Goal: Transaction & Acquisition: Purchase product/service

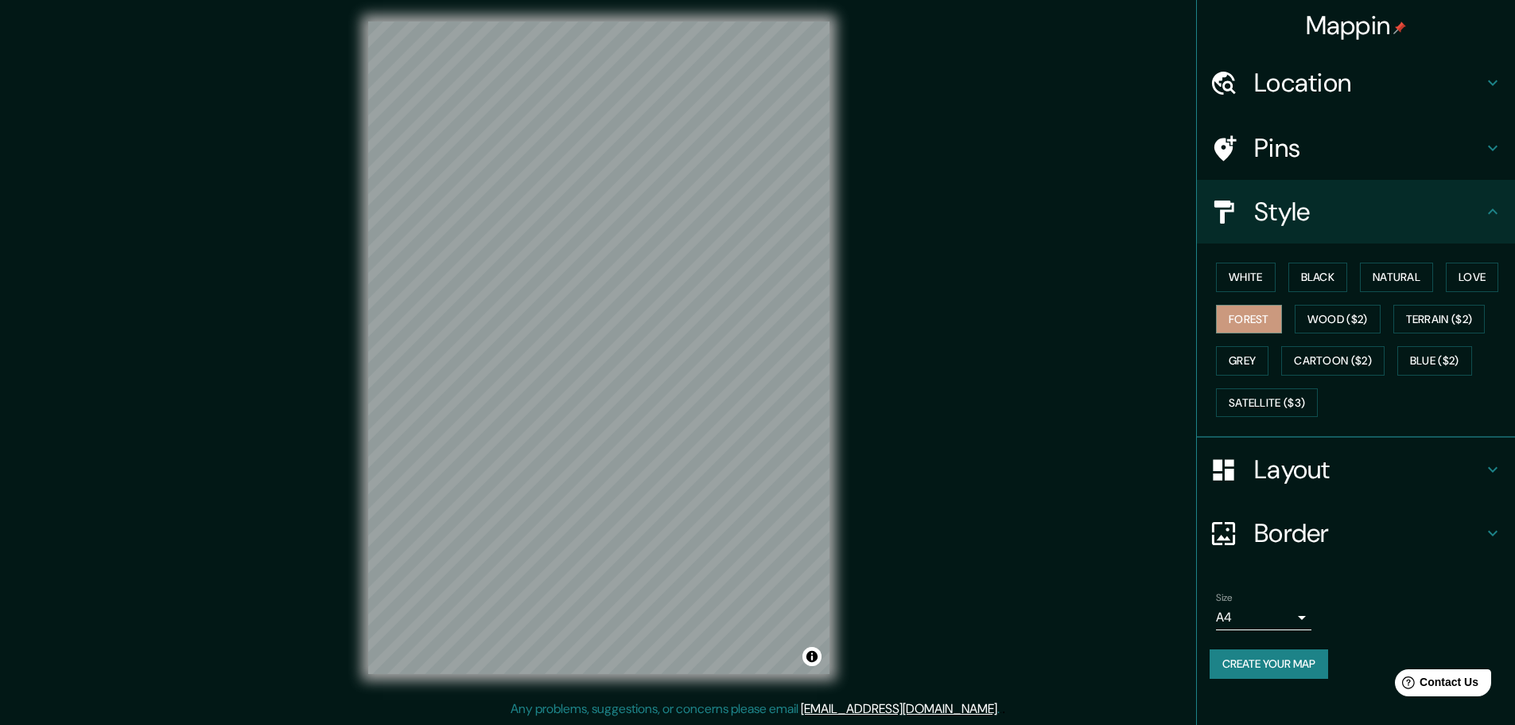
drag, startPoint x: 0, startPoint y: 0, endPoint x: 1064, endPoint y: 361, distance: 1123.7
click at [1070, 361] on div "Mappin Location Pins Style White Black Natural Love Forest Wood ($2) Terrain ($…" at bounding box center [757, 360] width 1515 height 728
click at [1269, 459] on h4 "Layout" at bounding box center [1368, 469] width 229 height 32
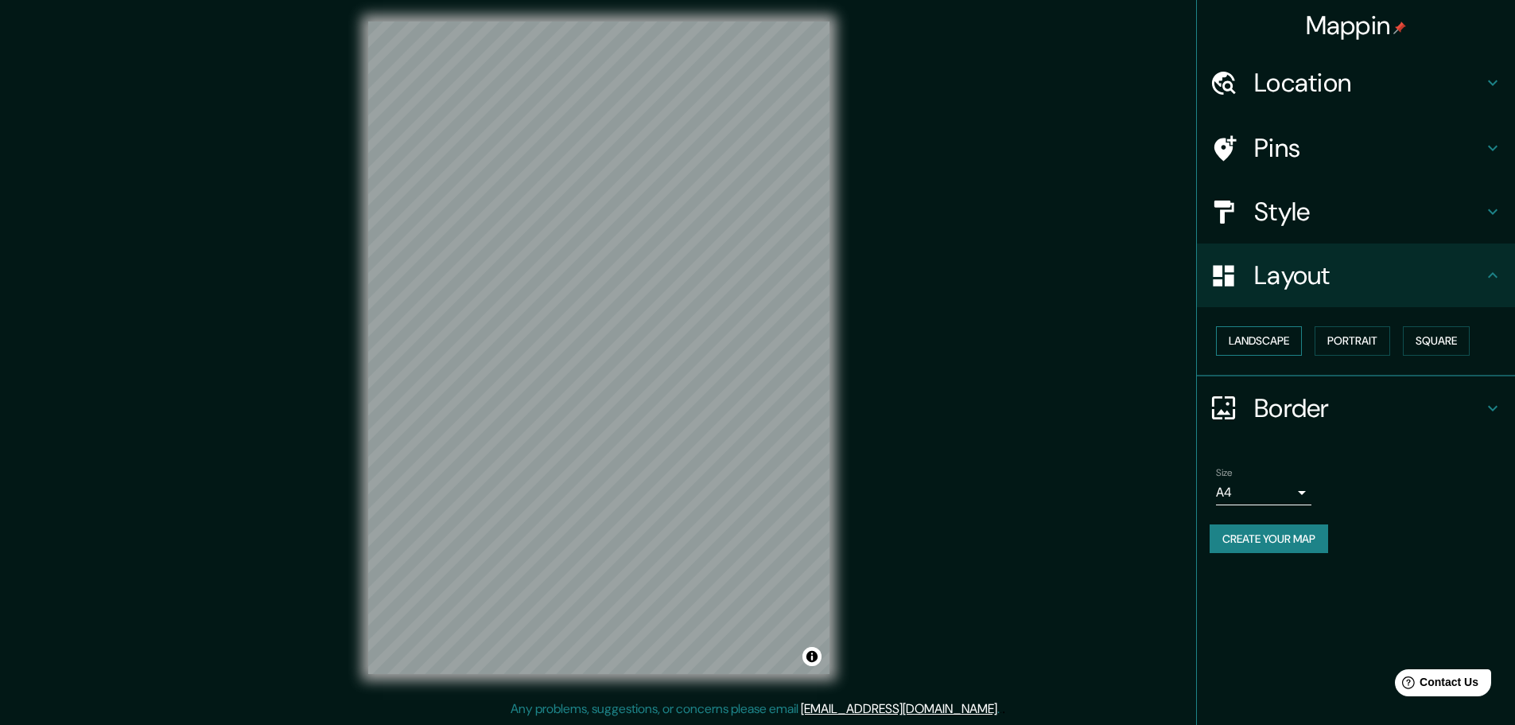
click at [1272, 336] on button "Landscape" at bounding box center [1259, 340] width 86 height 29
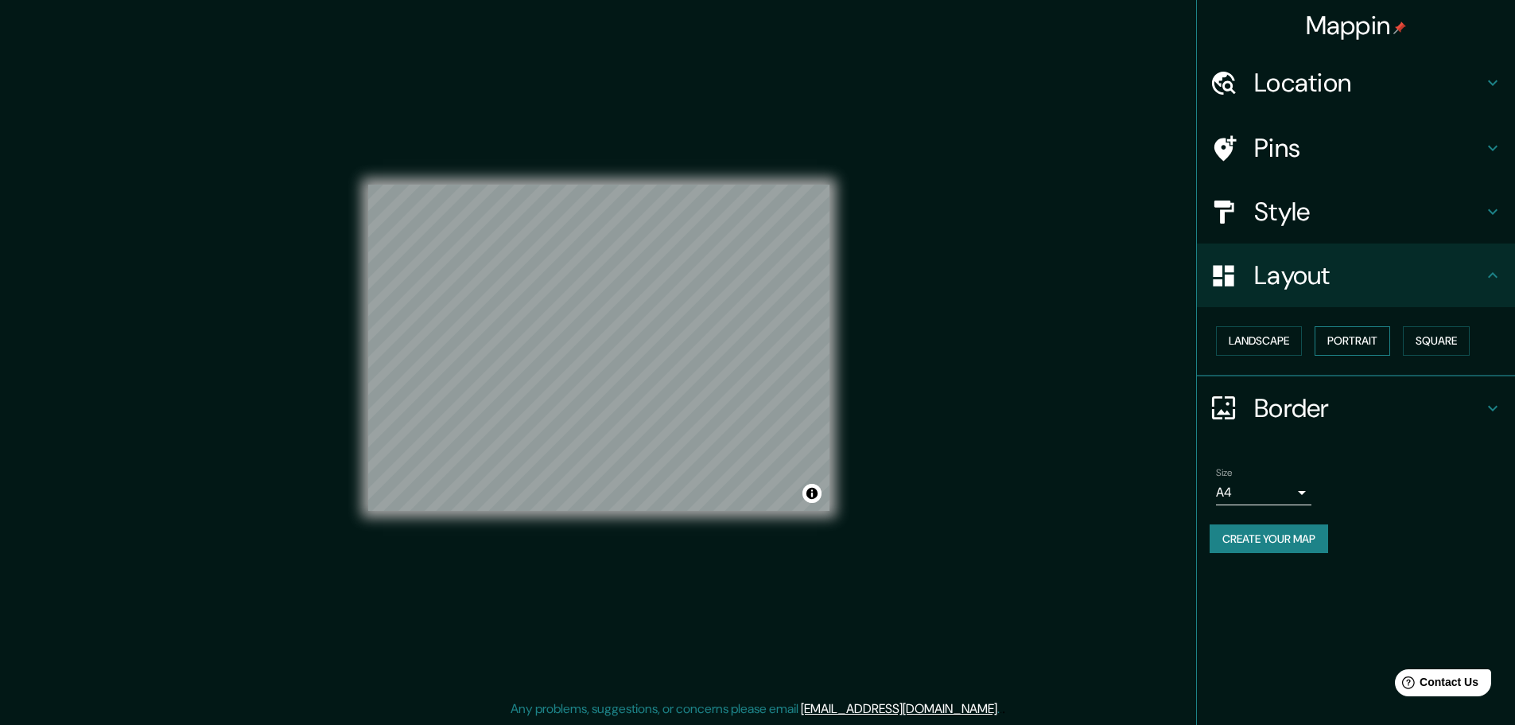
click at [1338, 336] on button "Portrait" at bounding box center [1353, 340] width 76 height 29
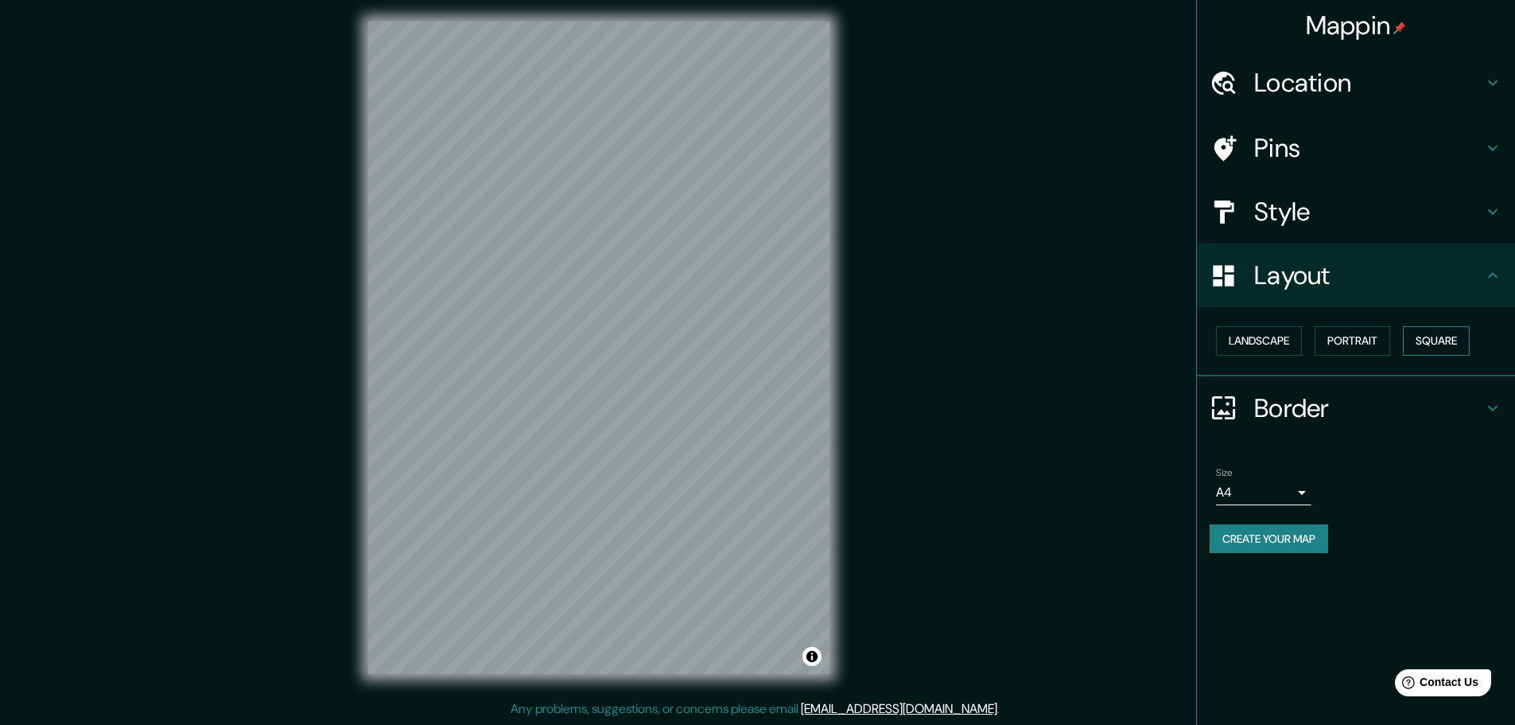
click at [1431, 337] on button "Square" at bounding box center [1436, 340] width 67 height 29
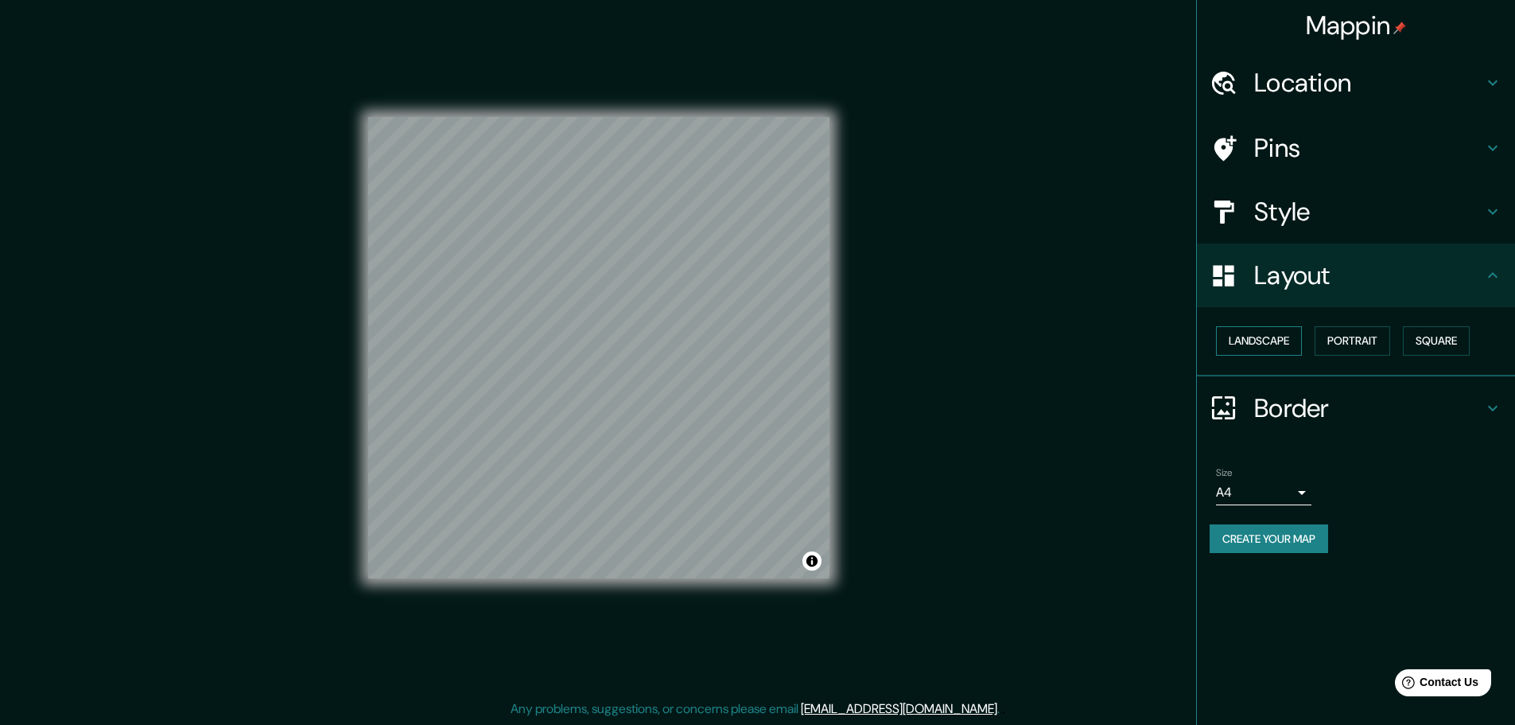
click at [1249, 336] on button "Landscape" at bounding box center [1259, 340] width 86 height 29
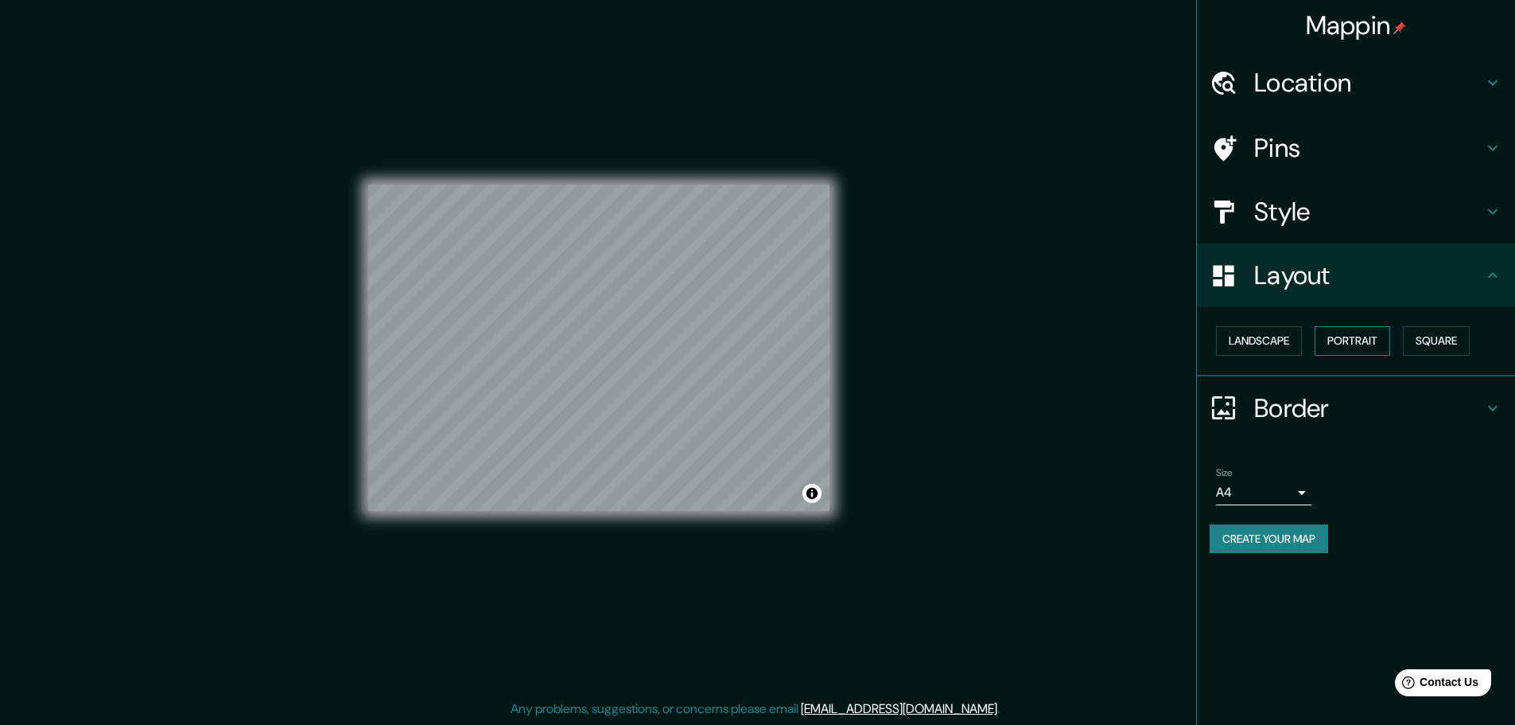
click at [1341, 340] on button "Portrait" at bounding box center [1353, 340] width 76 height 29
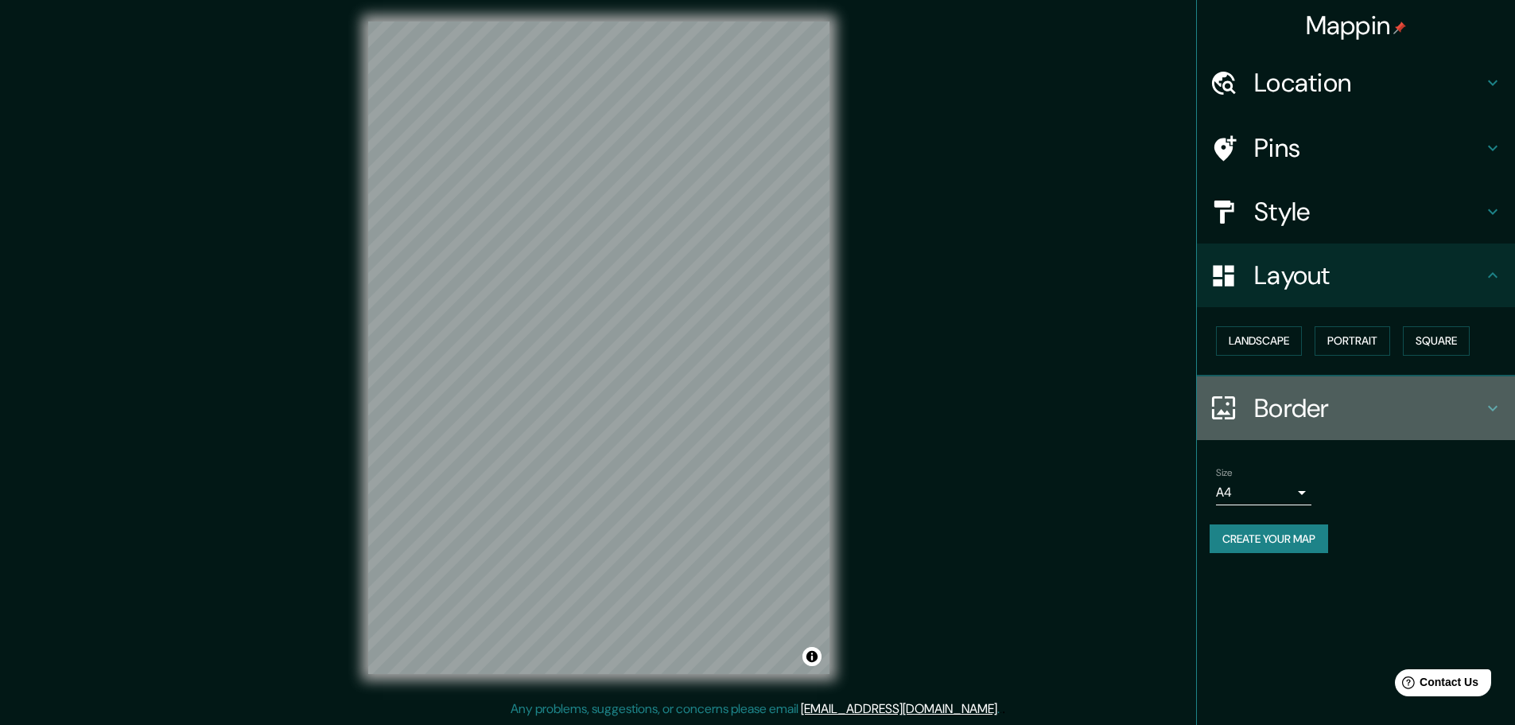
click at [1300, 403] on h4 "Border" at bounding box center [1368, 408] width 229 height 32
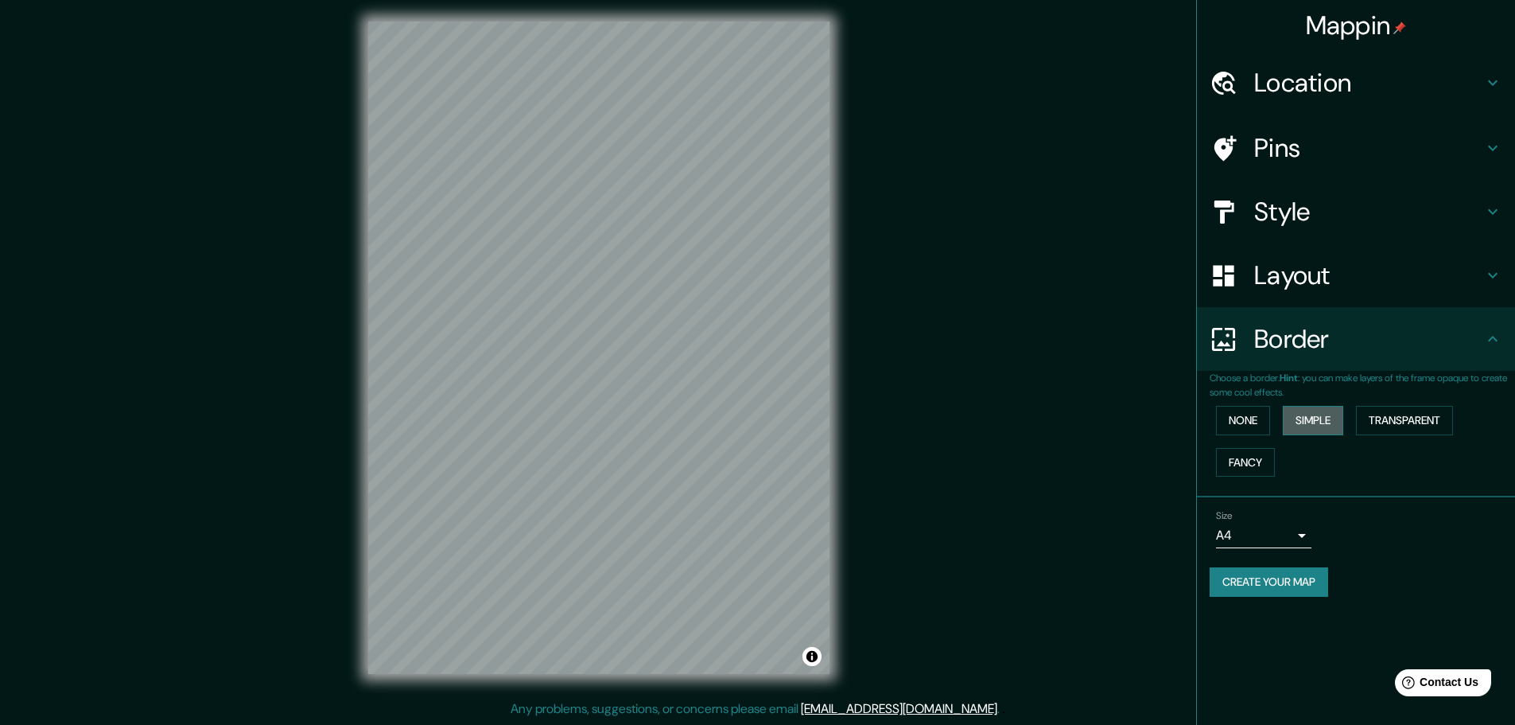
click at [1311, 417] on button "Simple" at bounding box center [1313, 420] width 60 height 29
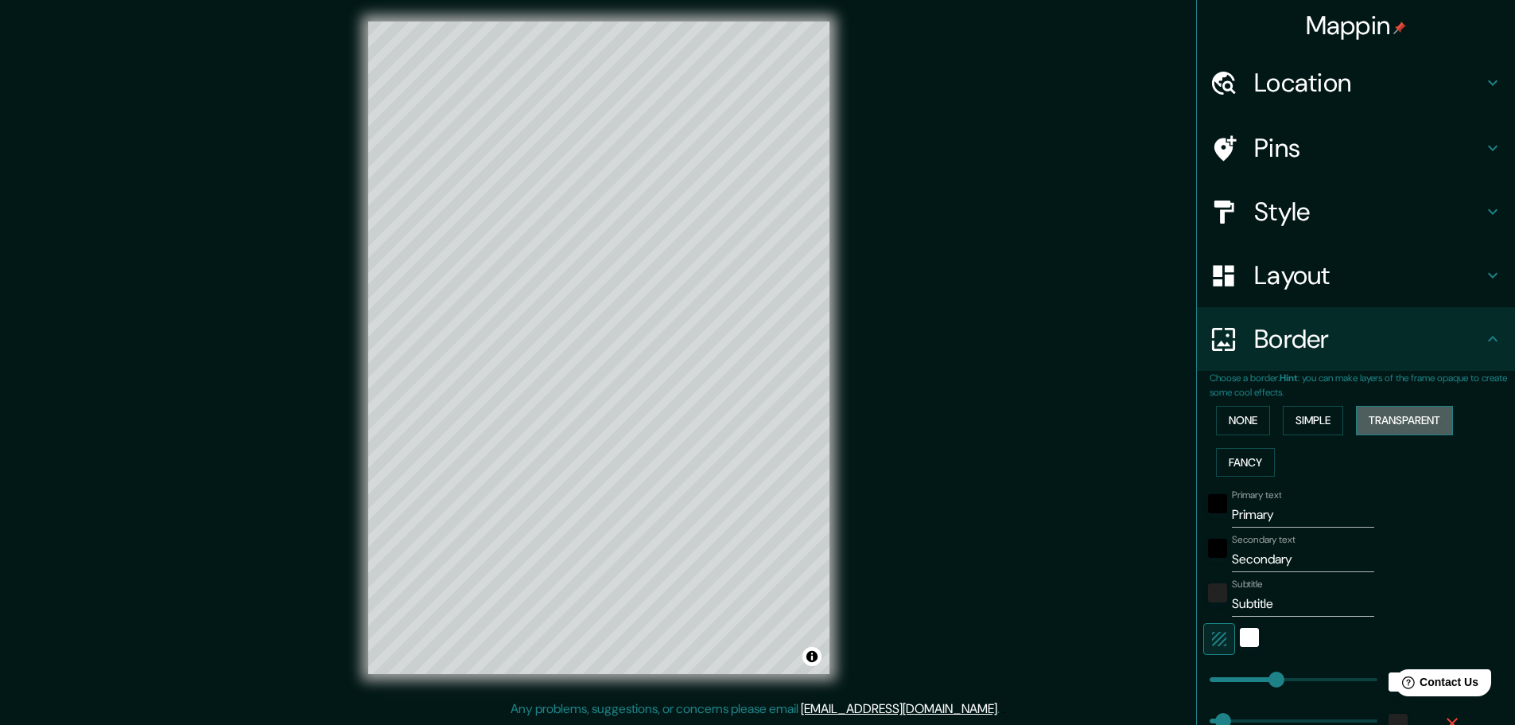
click at [1374, 416] on button "Transparent" at bounding box center [1404, 420] width 97 height 29
click at [1235, 464] on button "Fancy" at bounding box center [1245, 462] width 59 height 29
click at [1238, 424] on button "None" at bounding box center [1243, 420] width 54 height 29
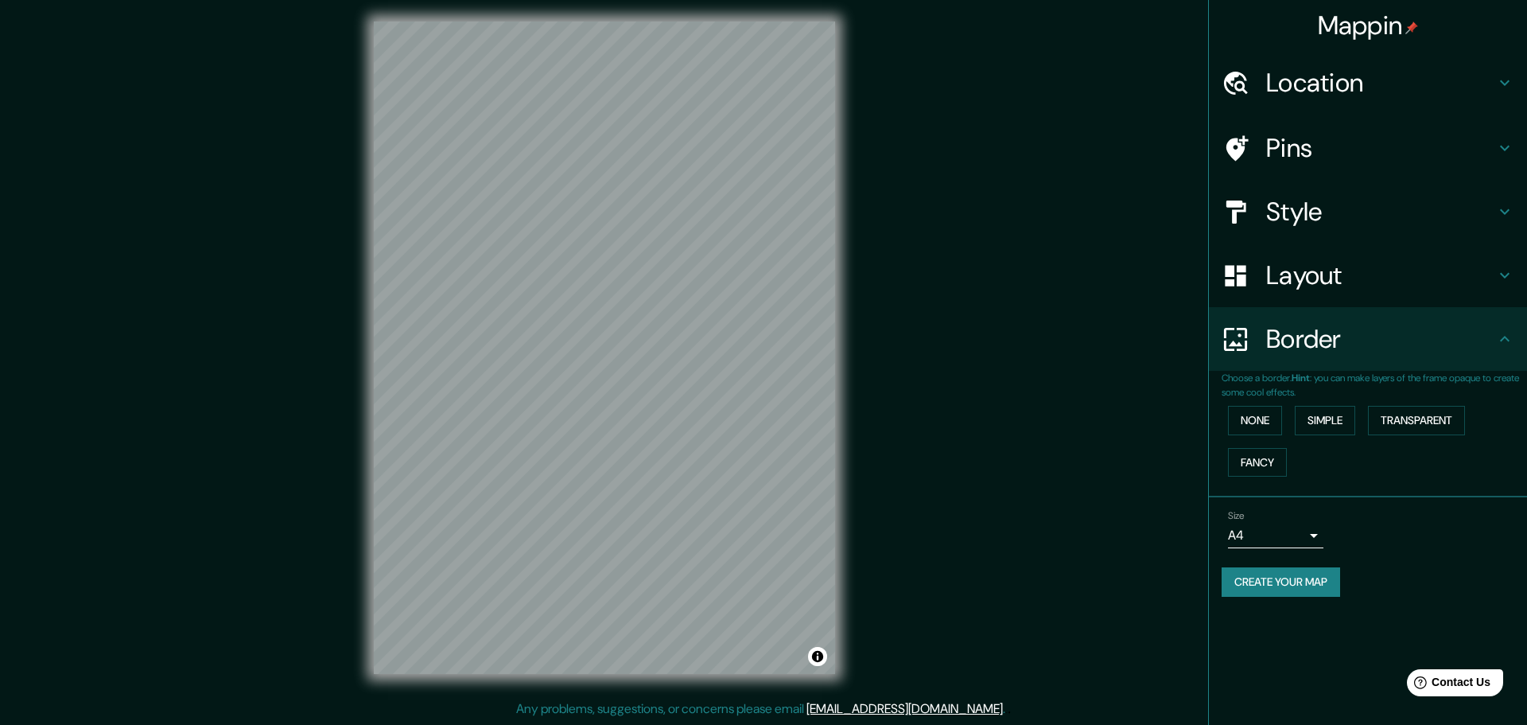
click at [1300, 534] on body "Mappin Location Pins Style Layout Border Choose a border. Hint : you can make l…" at bounding box center [763, 358] width 1527 height 725
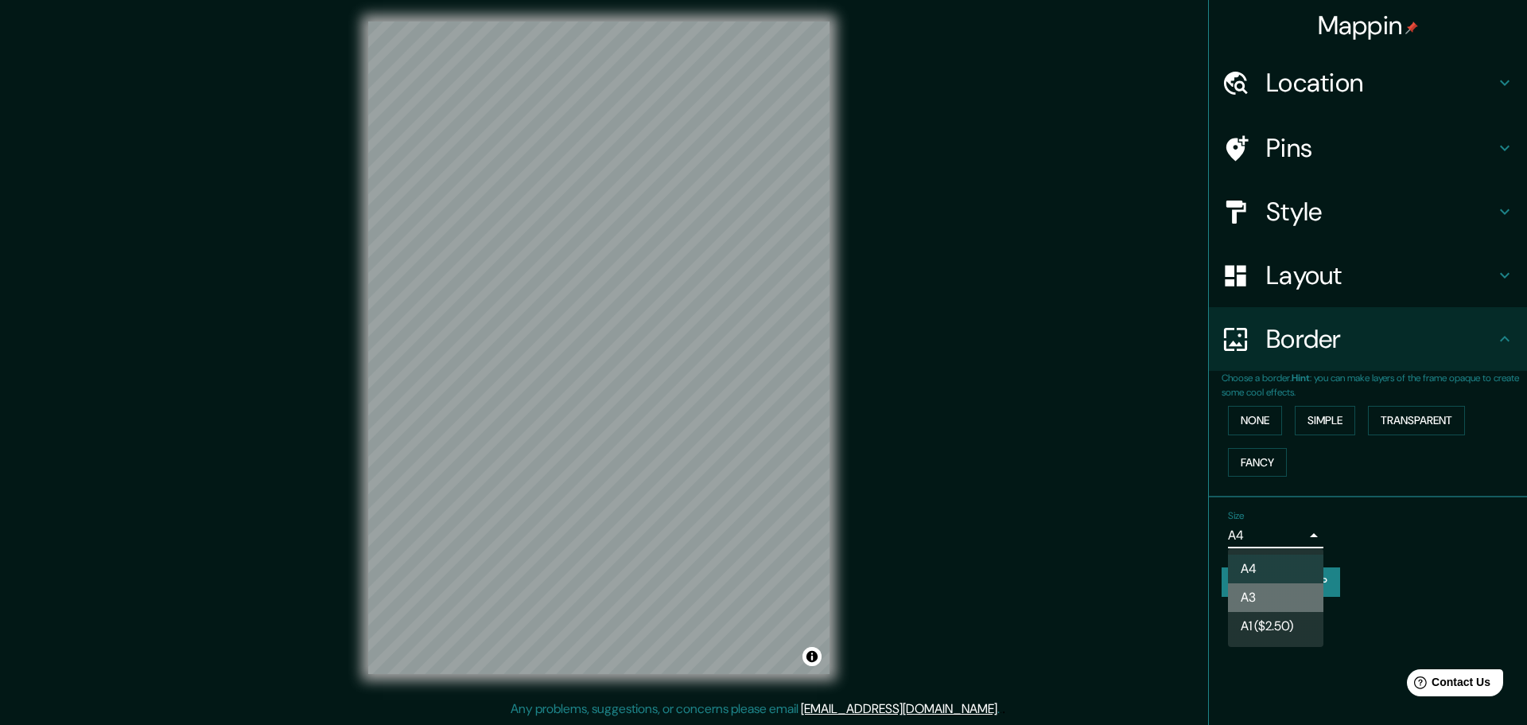
click at [1247, 600] on li "A3" at bounding box center [1275, 597] width 95 height 29
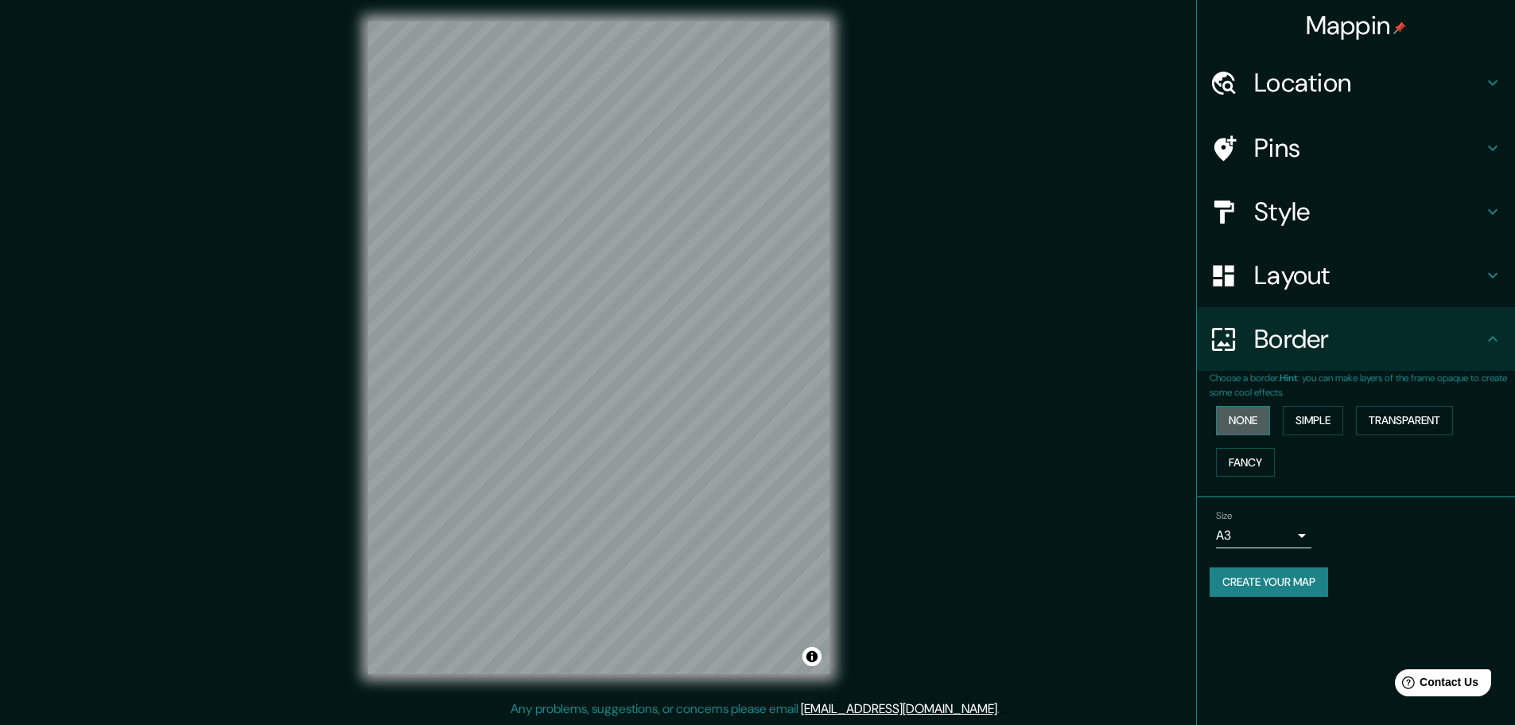
click at [1246, 424] on button "None" at bounding box center [1243, 420] width 54 height 29
click at [1315, 422] on button "Simple" at bounding box center [1313, 420] width 60 height 29
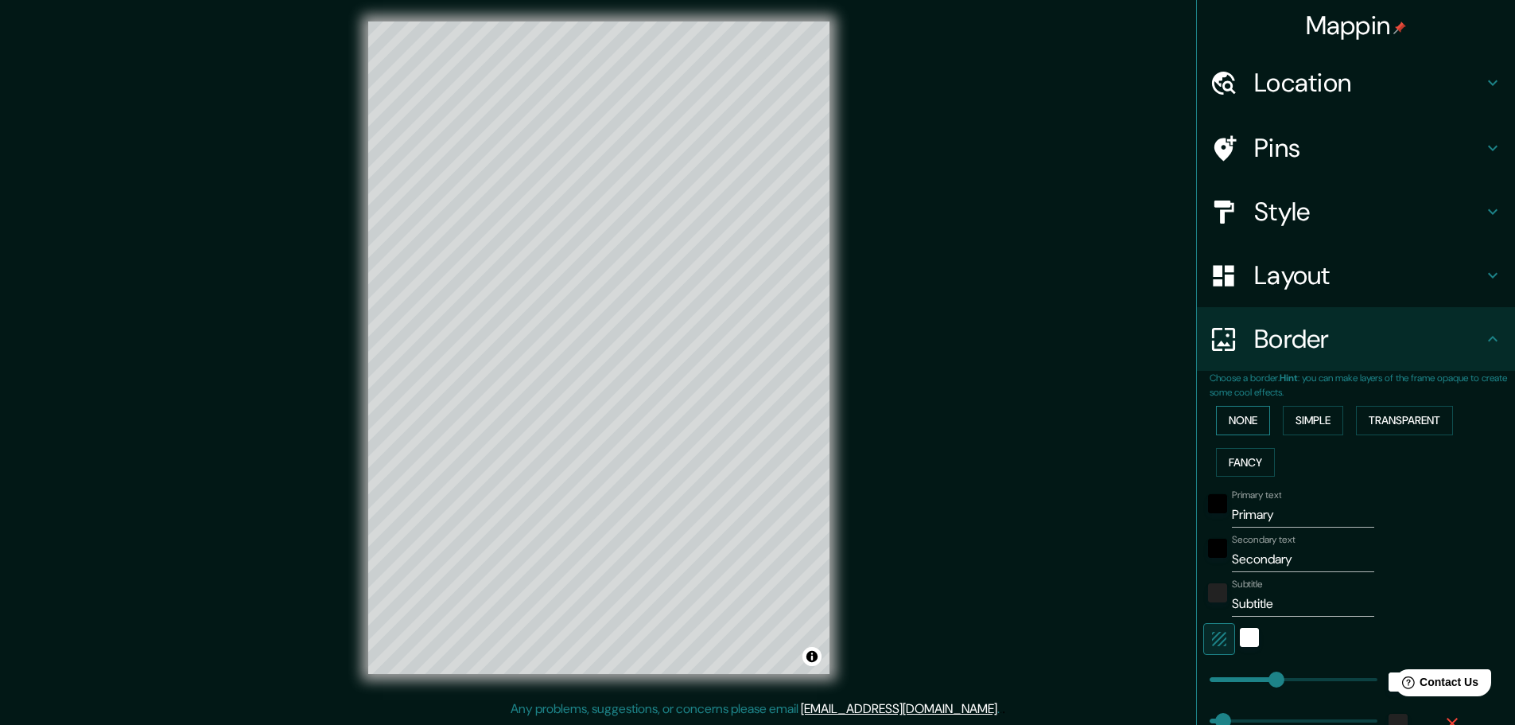
click at [1229, 414] on button "None" at bounding box center [1243, 420] width 54 height 29
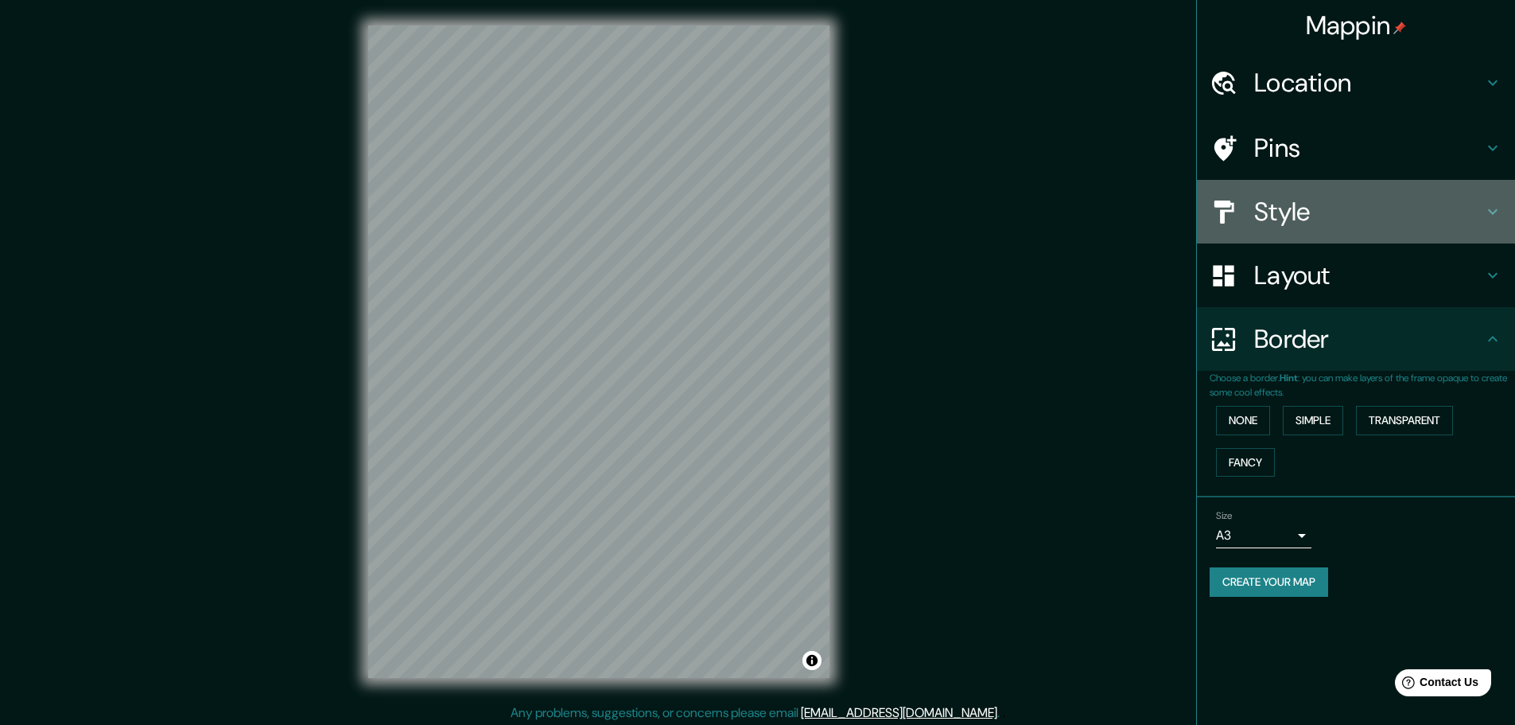
click at [1321, 204] on h4 "Style" at bounding box center [1368, 212] width 229 height 32
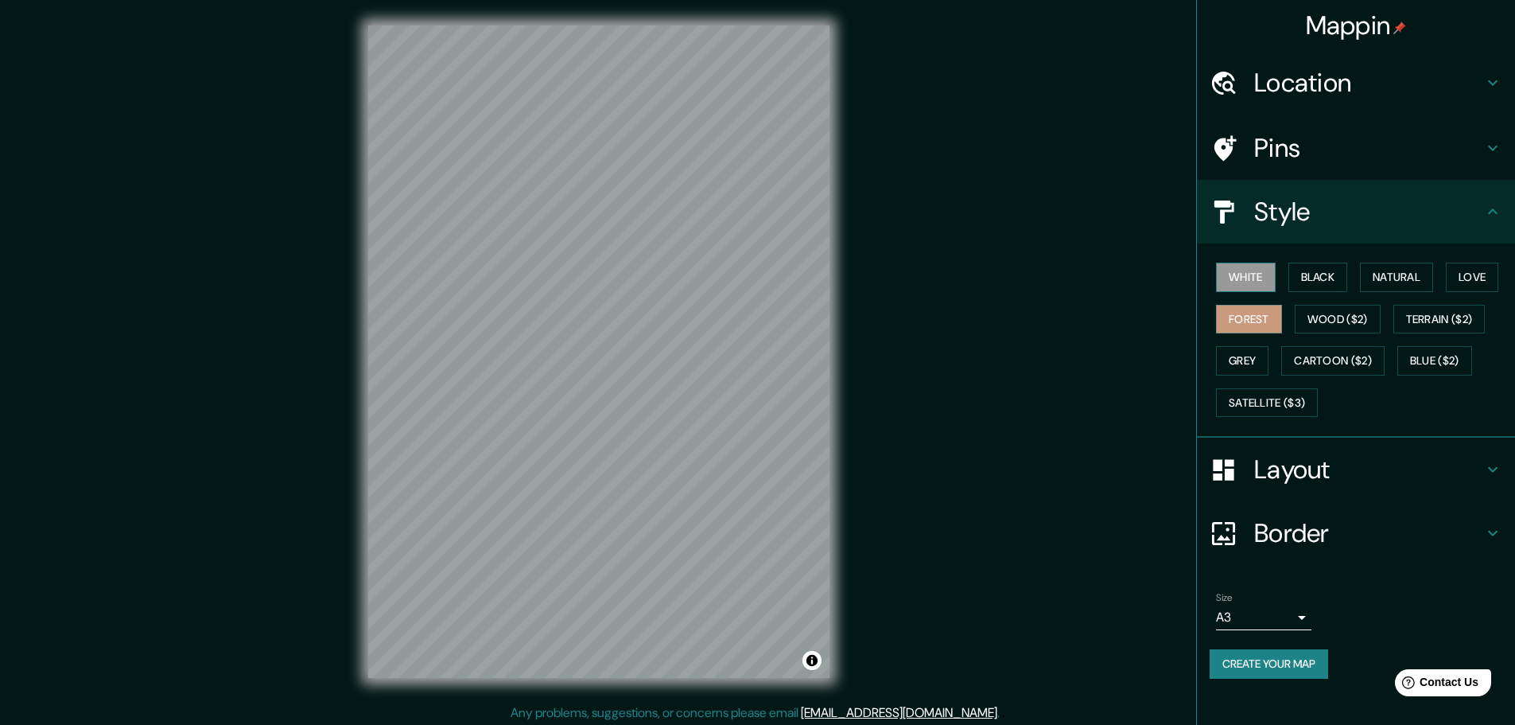
click at [1252, 271] on button "White" at bounding box center [1246, 276] width 60 height 29
click at [1308, 274] on button "Black" at bounding box center [1318, 276] width 60 height 29
click at [1327, 269] on button "Black" at bounding box center [1318, 276] width 60 height 29
click at [1299, 615] on body "Mappin Location Pins Style White Black Natural Love Forest Wood ($2) Terrain ($…" at bounding box center [757, 362] width 1515 height 725
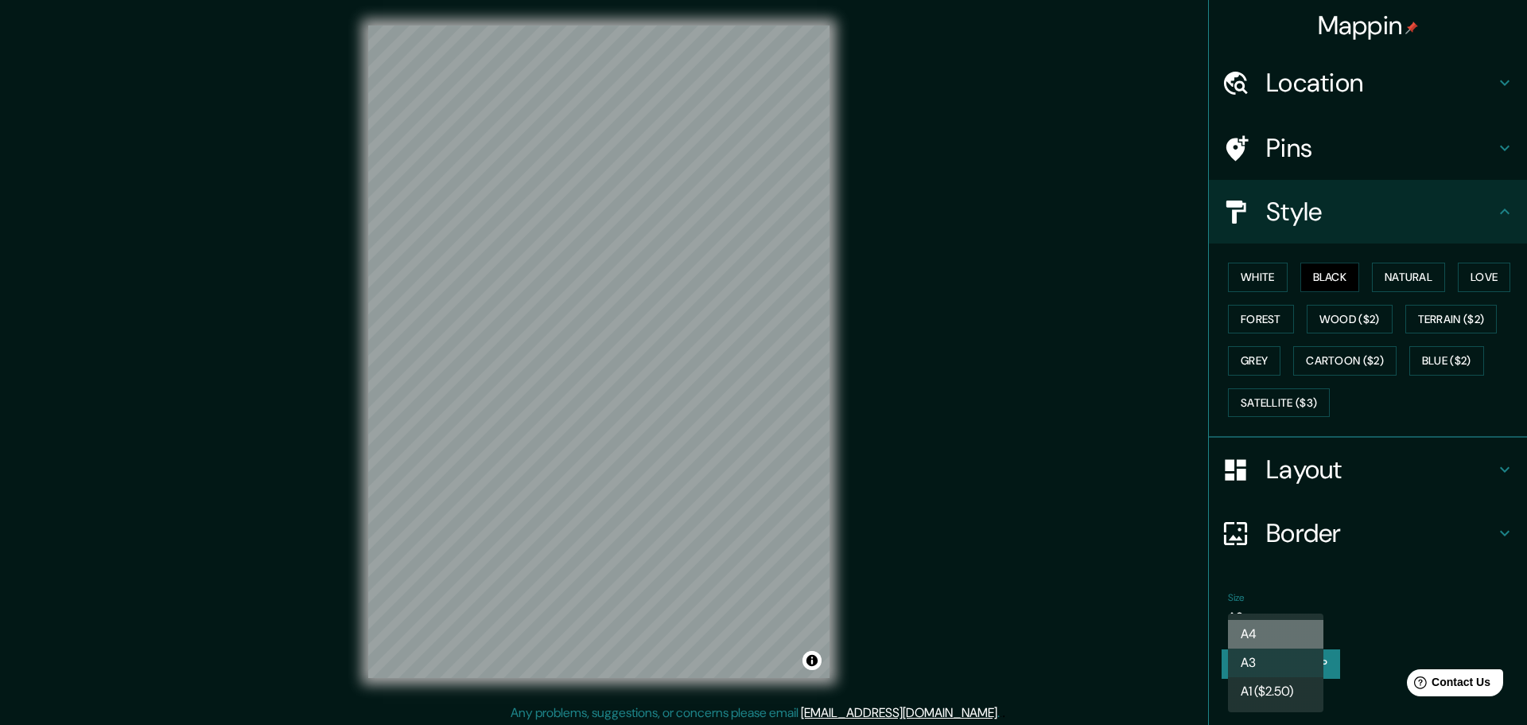
click at [1282, 635] on li "A4" at bounding box center [1275, 634] width 95 height 29
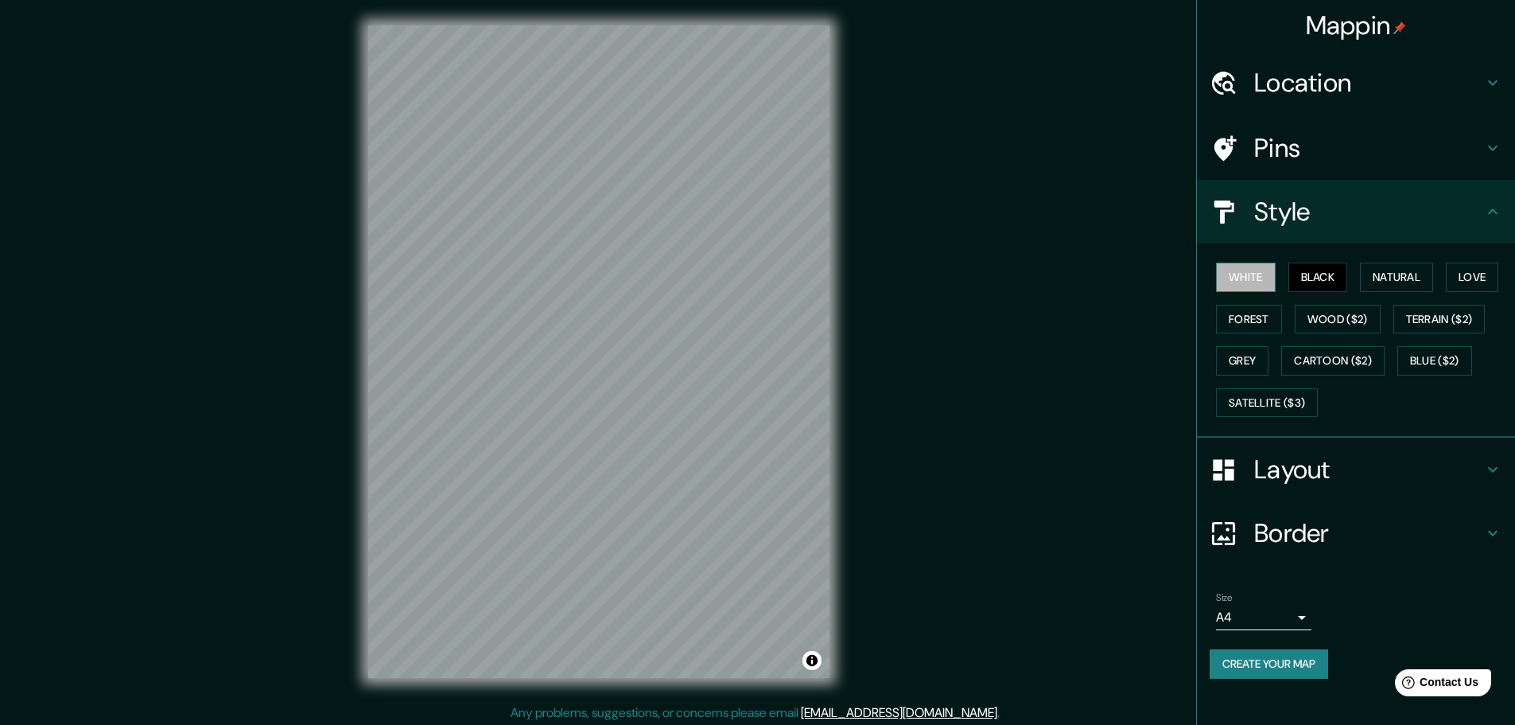
click at [1234, 273] on button "White" at bounding box center [1246, 276] width 60 height 29
click at [1331, 220] on h4 "Style" at bounding box center [1368, 212] width 229 height 32
click at [922, 404] on div "Mappin Location Pins Style White Black Natural Love Forest Wood ($2) Terrain ($…" at bounding box center [757, 364] width 1515 height 728
click at [1320, 278] on button "Black" at bounding box center [1318, 276] width 60 height 29
click at [1380, 281] on button "Natural" at bounding box center [1396, 276] width 73 height 29
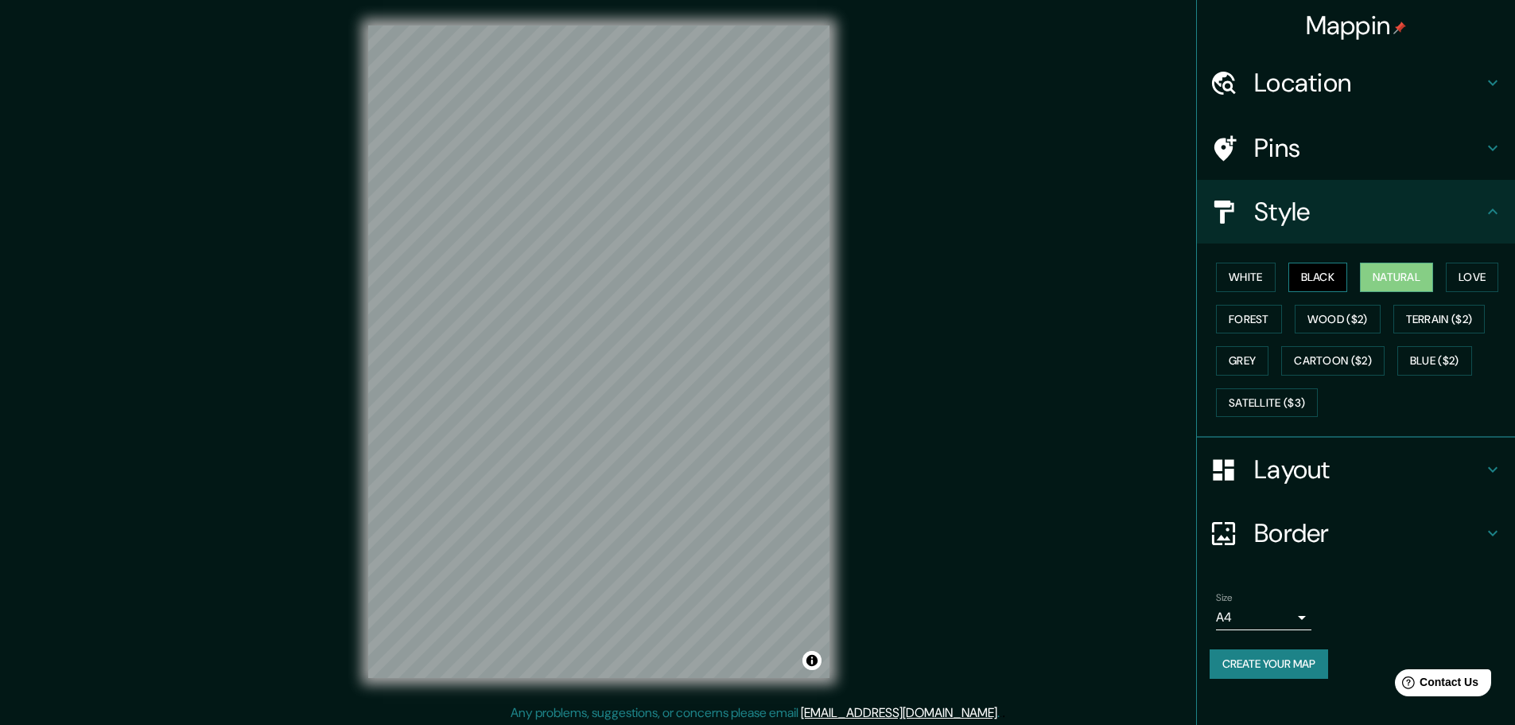
click at [1327, 278] on button "Black" at bounding box center [1318, 276] width 60 height 29
click at [1406, 275] on button "Natural" at bounding box center [1396, 276] width 73 height 29
click at [1487, 274] on button "Love" at bounding box center [1472, 276] width 52 height 29
click at [1262, 317] on button "Forest" at bounding box center [1249, 319] width 66 height 29
click at [1246, 351] on button "Grey" at bounding box center [1242, 360] width 52 height 29
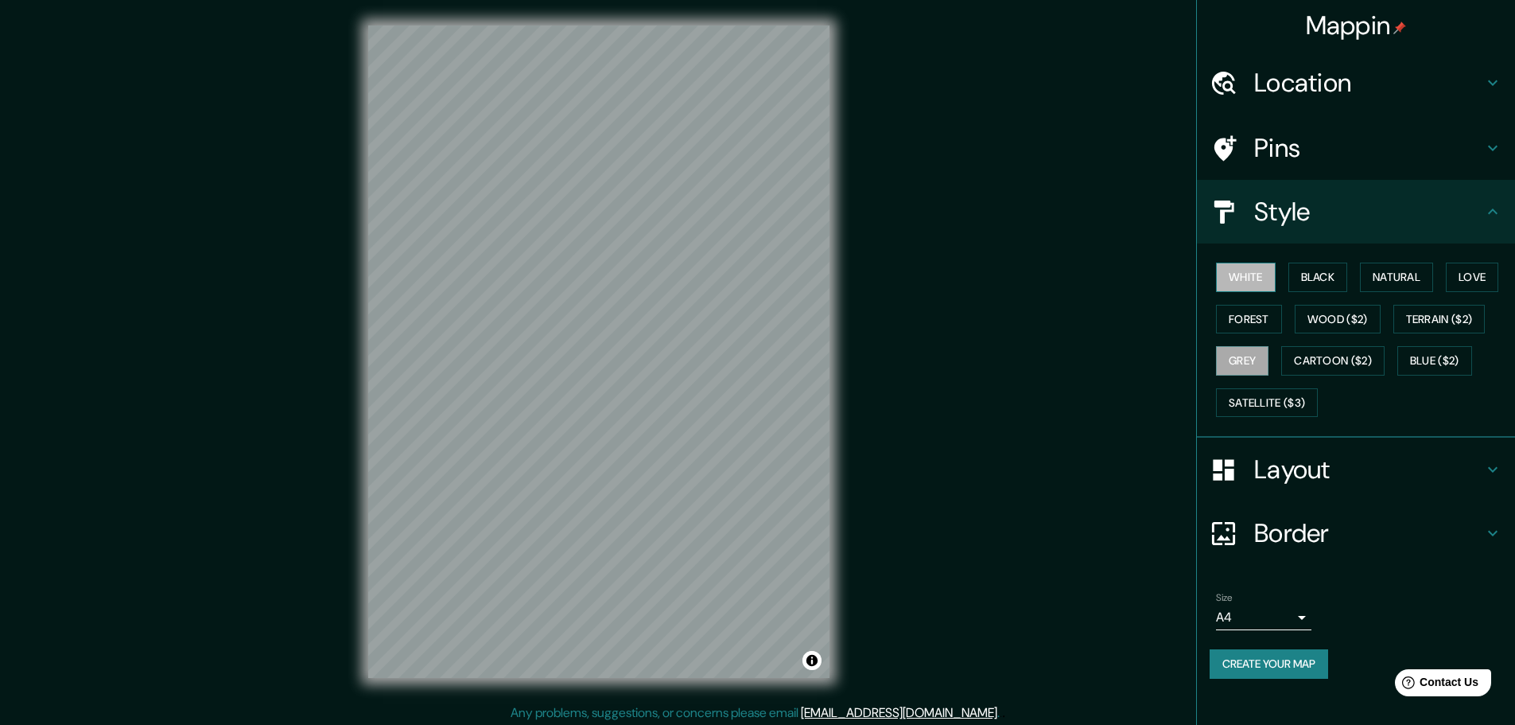
click at [1244, 263] on button "White" at bounding box center [1246, 276] width 60 height 29
click at [1313, 272] on button "Black" at bounding box center [1318, 276] width 60 height 29
